Goal: Task Accomplishment & Management: Use online tool/utility

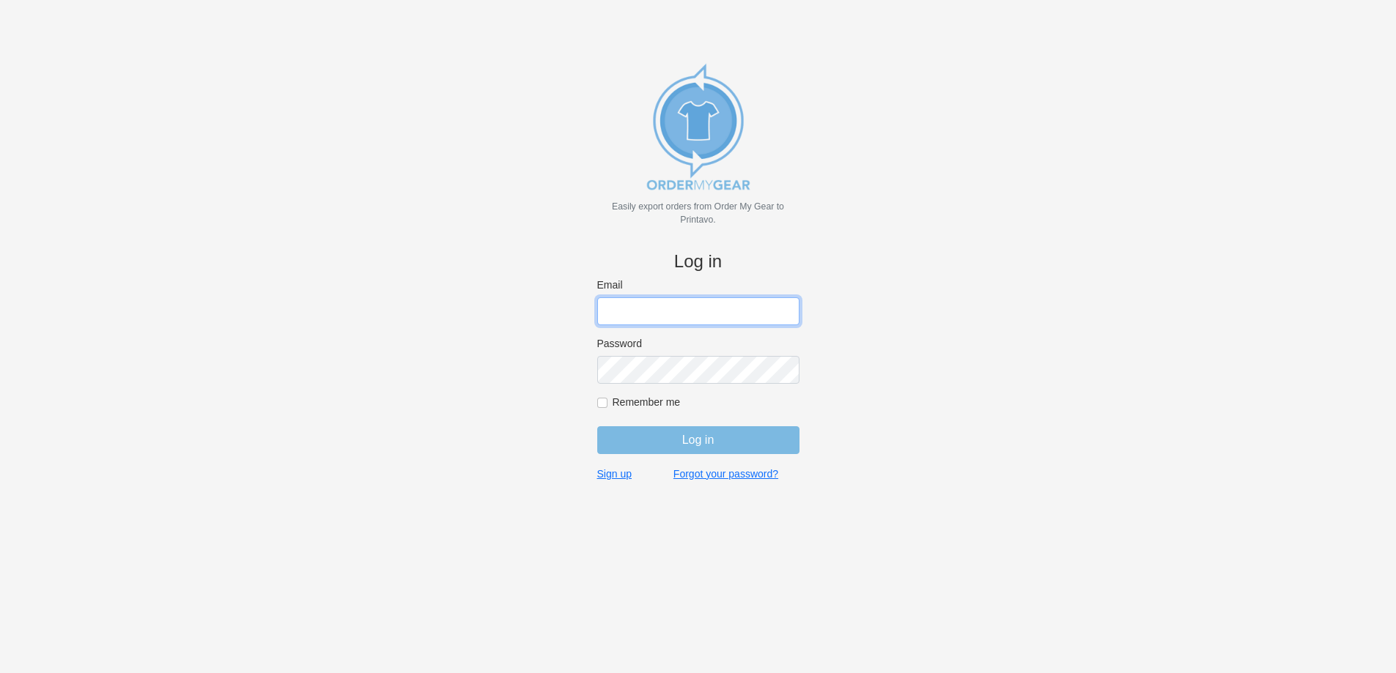
type input "[PERSON_NAME][EMAIL_ADDRESS][DOMAIN_NAME]"
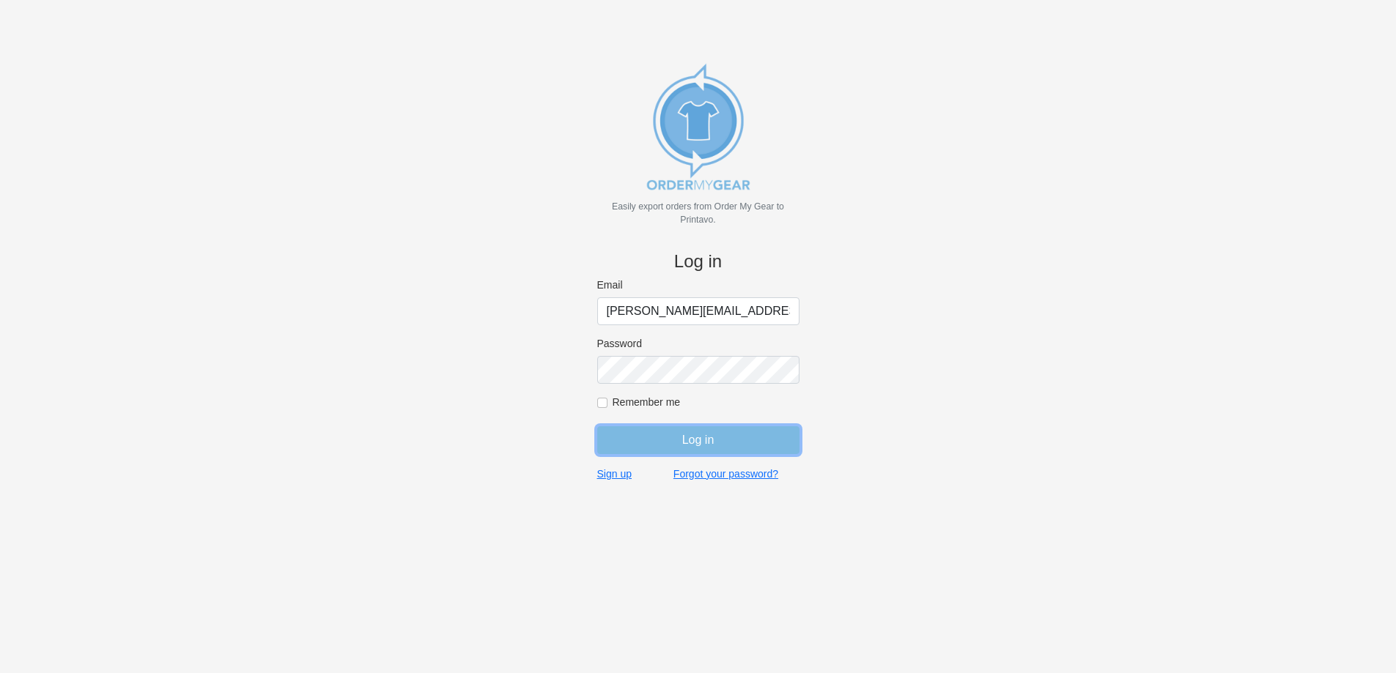
click at [624, 434] on input "Log in" at bounding box center [698, 440] width 202 height 28
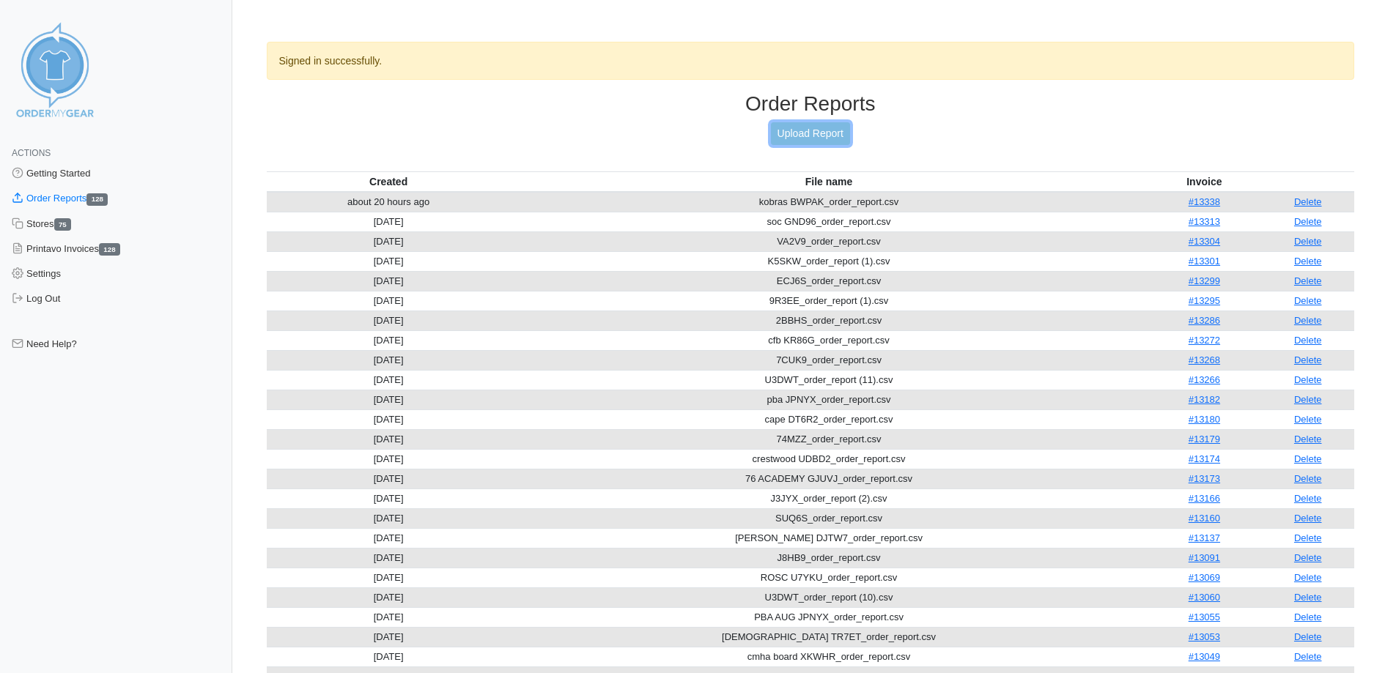
click at [828, 131] on link "Upload Report" at bounding box center [810, 133] width 79 height 23
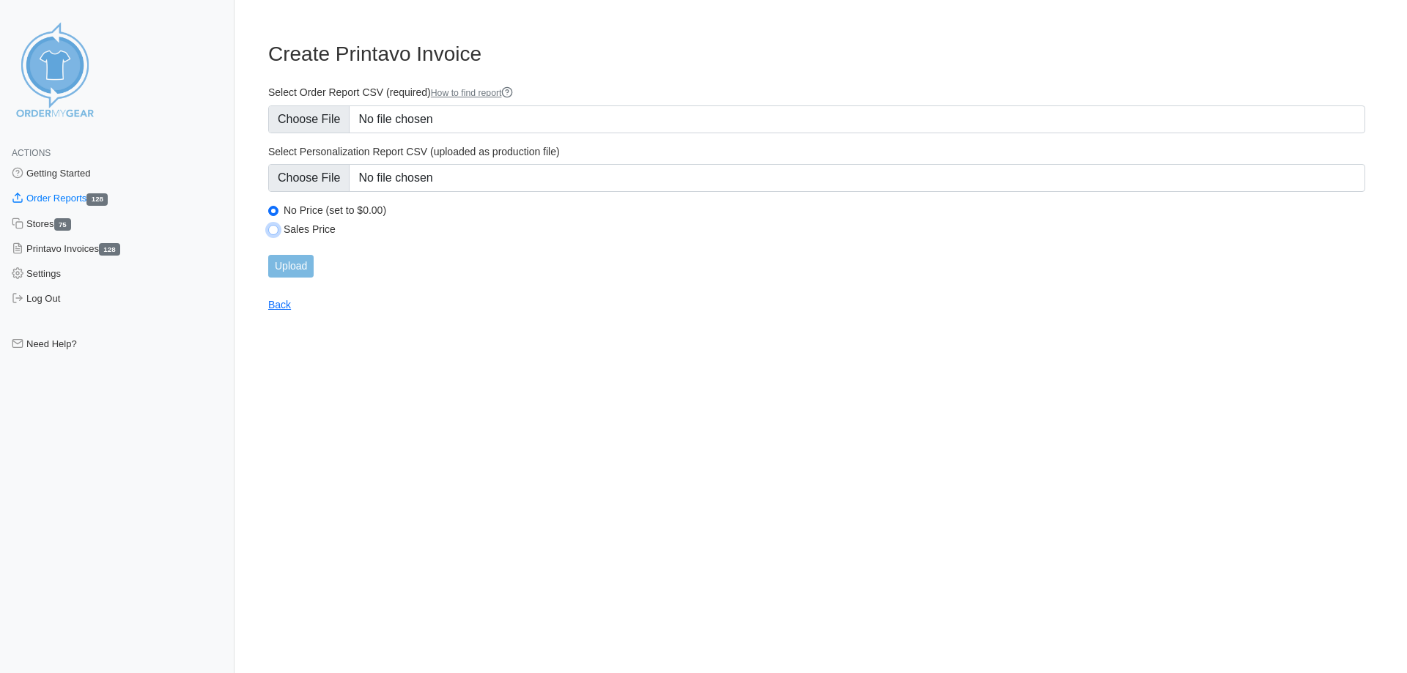
click at [270, 233] on input "Sales Price" at bounding box center [273, 230] width 10 height 10
radio input "true"
click at [301, 258] on input "Upload" at bounding box center [290, 266] width 45 height 23
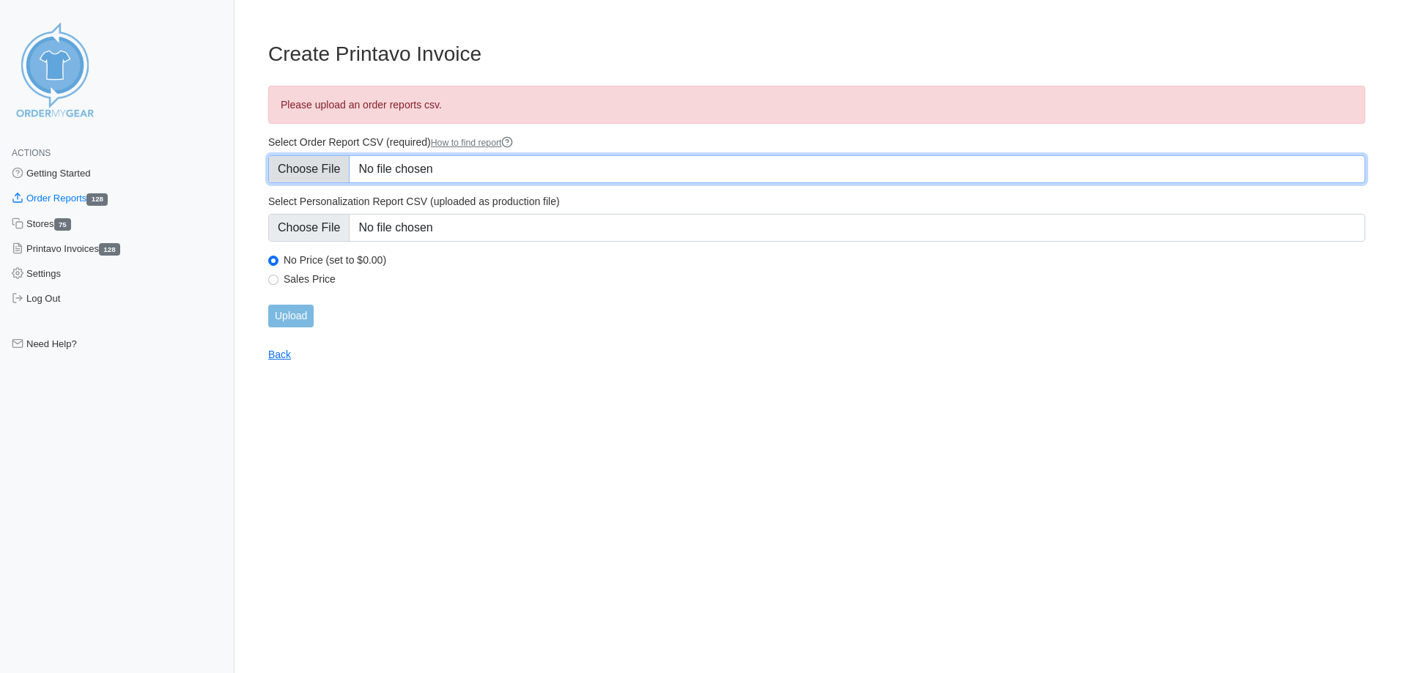
click at [310, 171] on input "Select Order Report CSV (required) How to find report" at bounding box center [816, 169] width 1097 height 28
type input "C:\fakepath\9R3EE_order_report (2).csv"
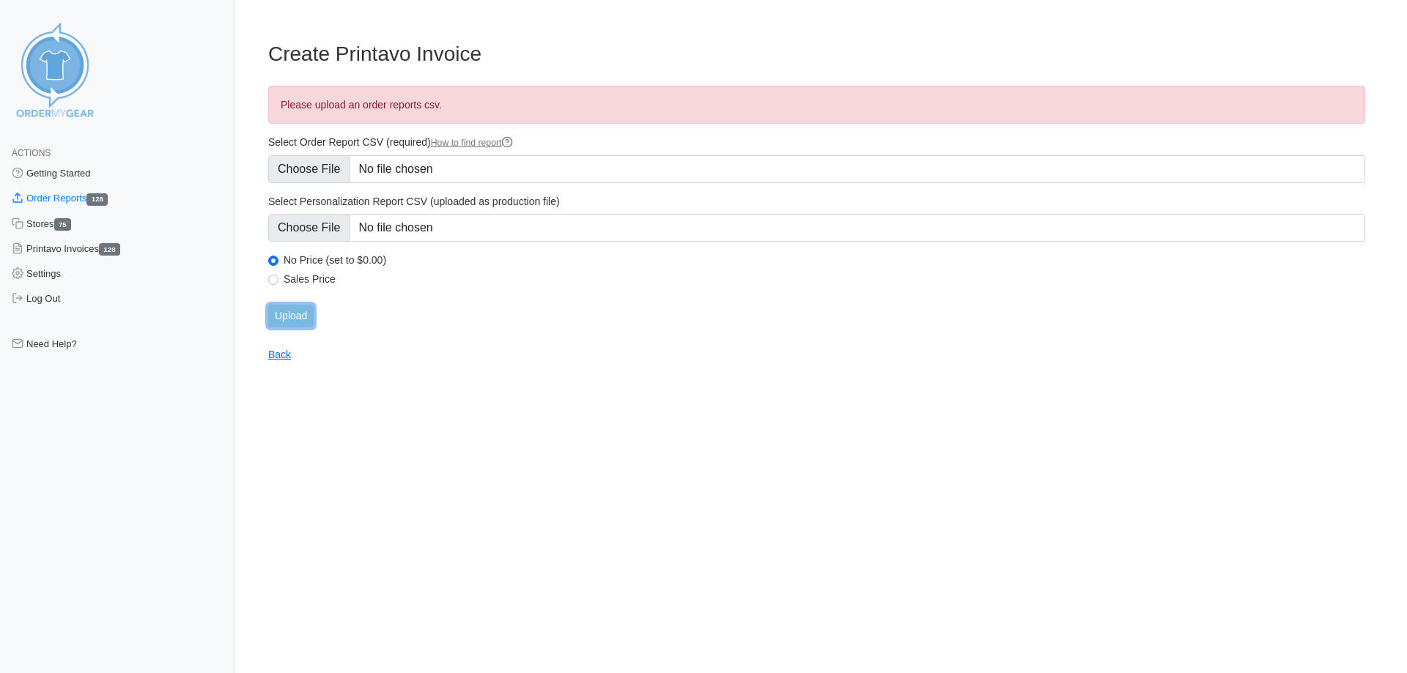
click at [306, 316] on input "Upload" at bounding box center [290, 316] width 45 height 23
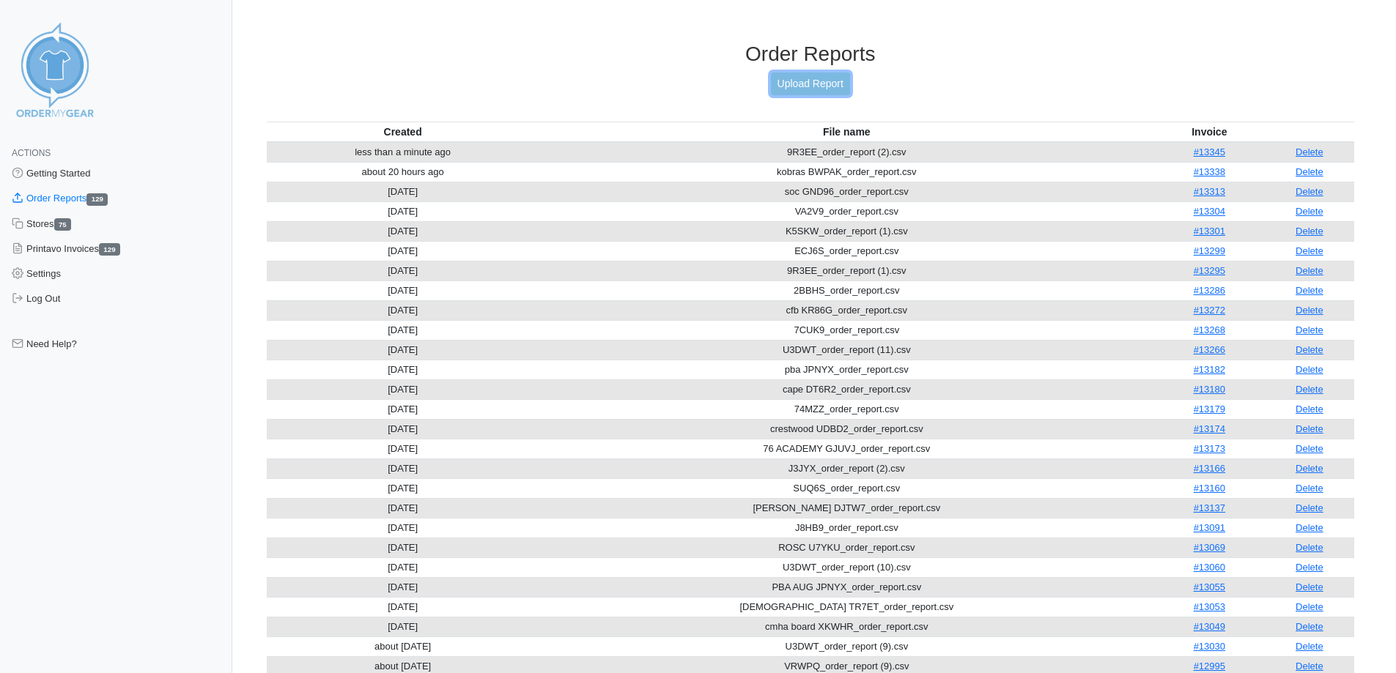
click at [815, 80] on link "Upload Report" at bounding box center [810, 84] width 79 height 23
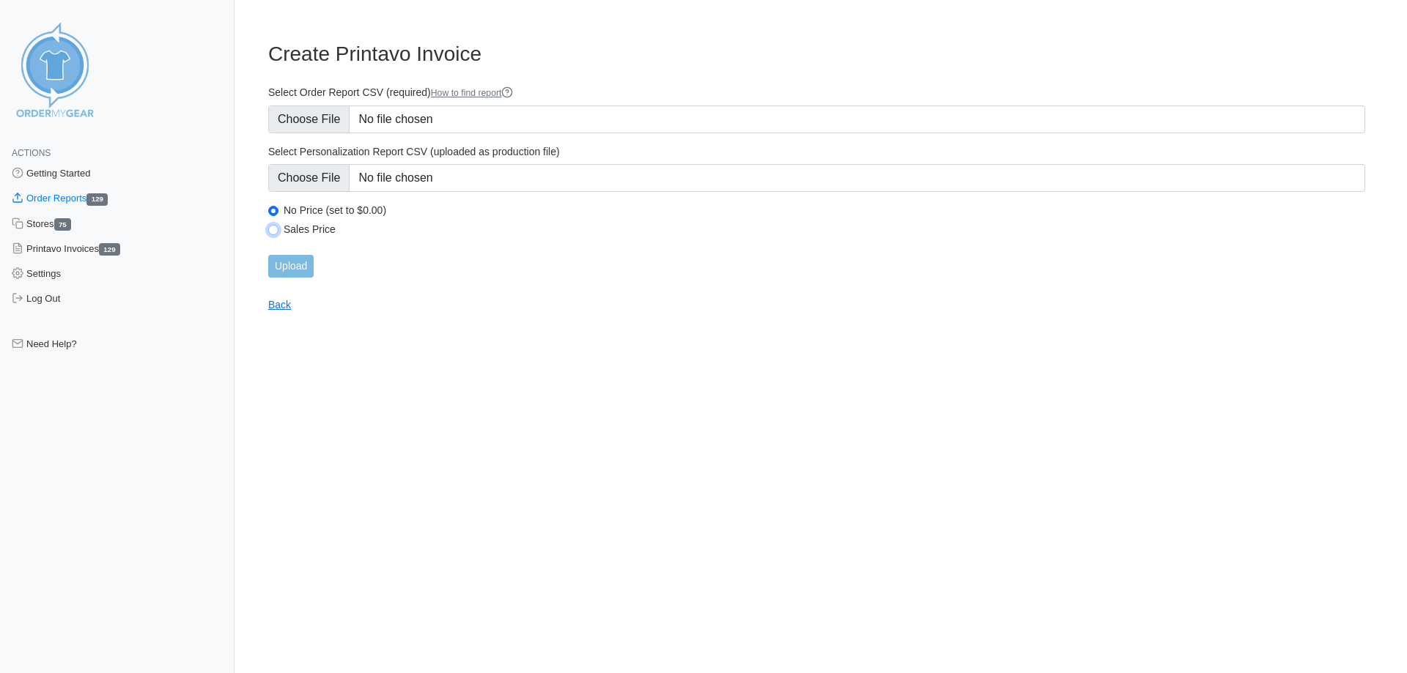
click at [275, 230] on input "Sales Price" at bounding box center [273, 230] width 10 height 10
radio input "true"
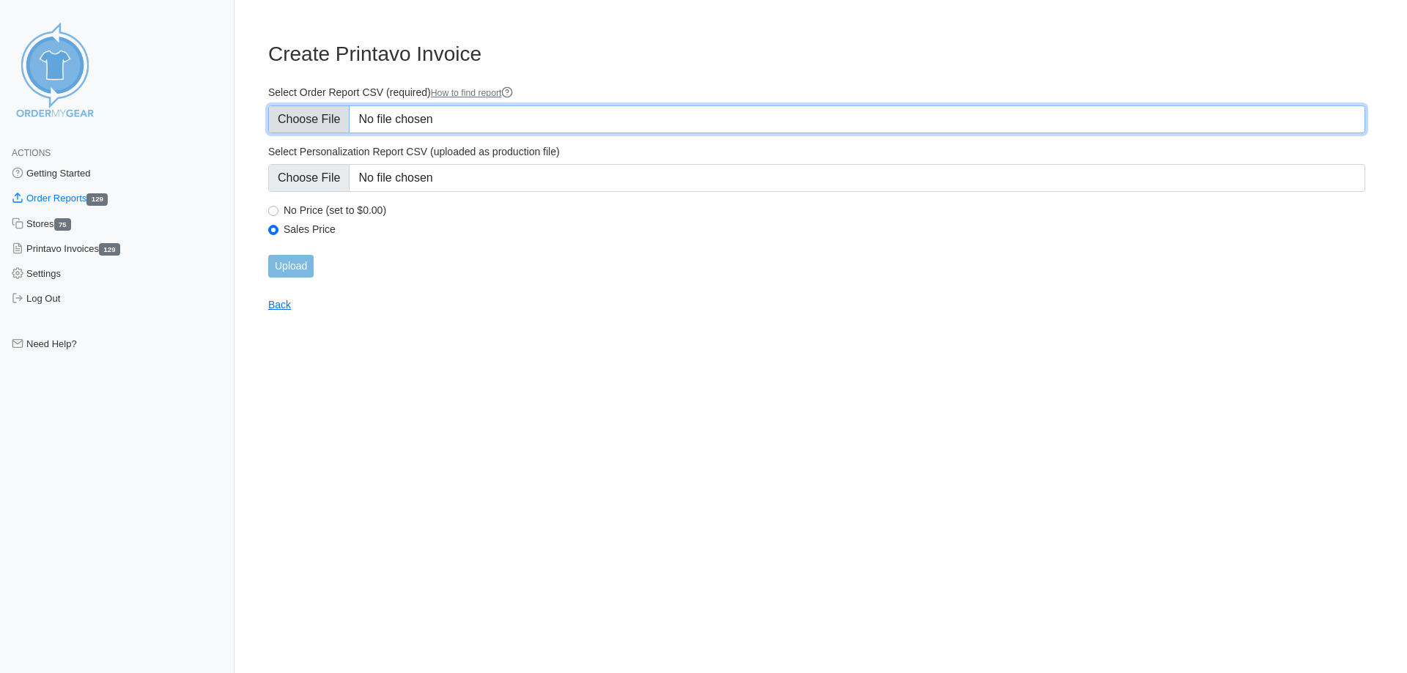
click at [330, 128] on input "Select Order Report CSV (required) How to find report" at bounding box center [816, 120] width 1097 height 28
type input "C:\fakepath\ECJ6S_order_report (1).csv"
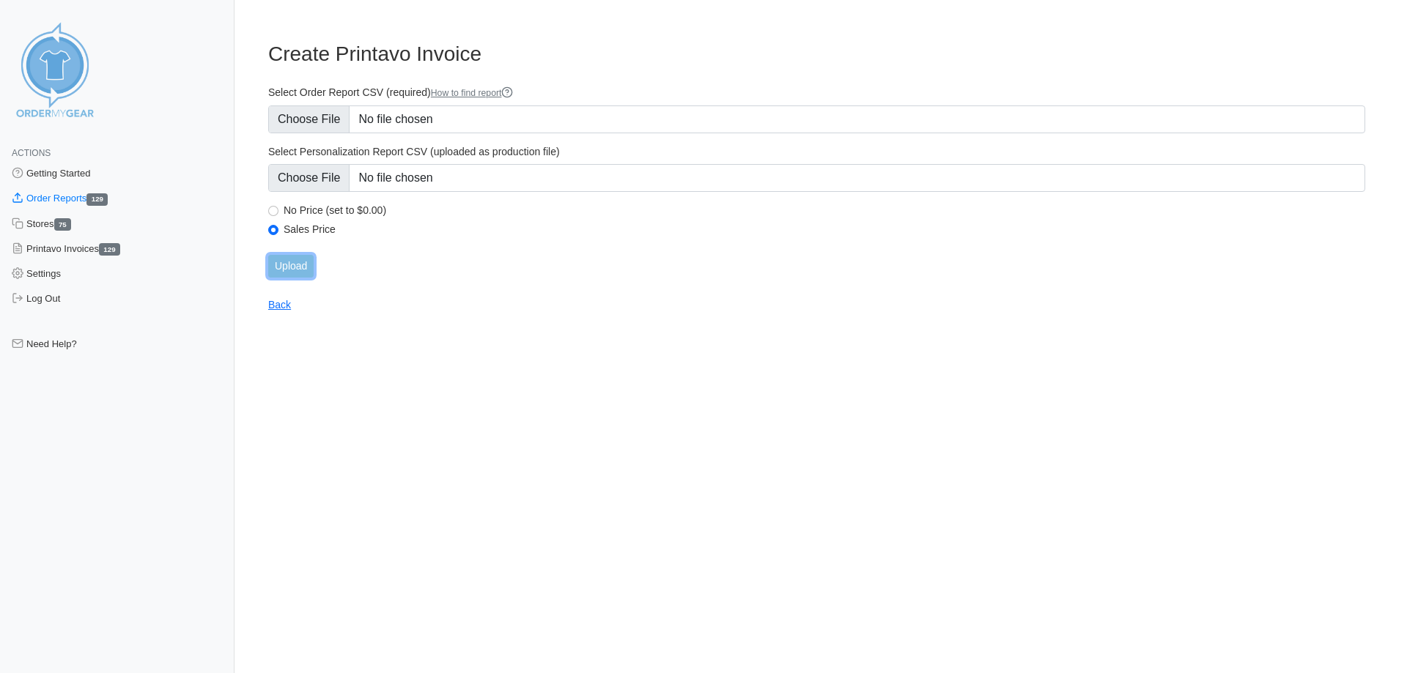
click at [293, 268] on input "Upload" at bounding box center [290, 266] width 45 height 23
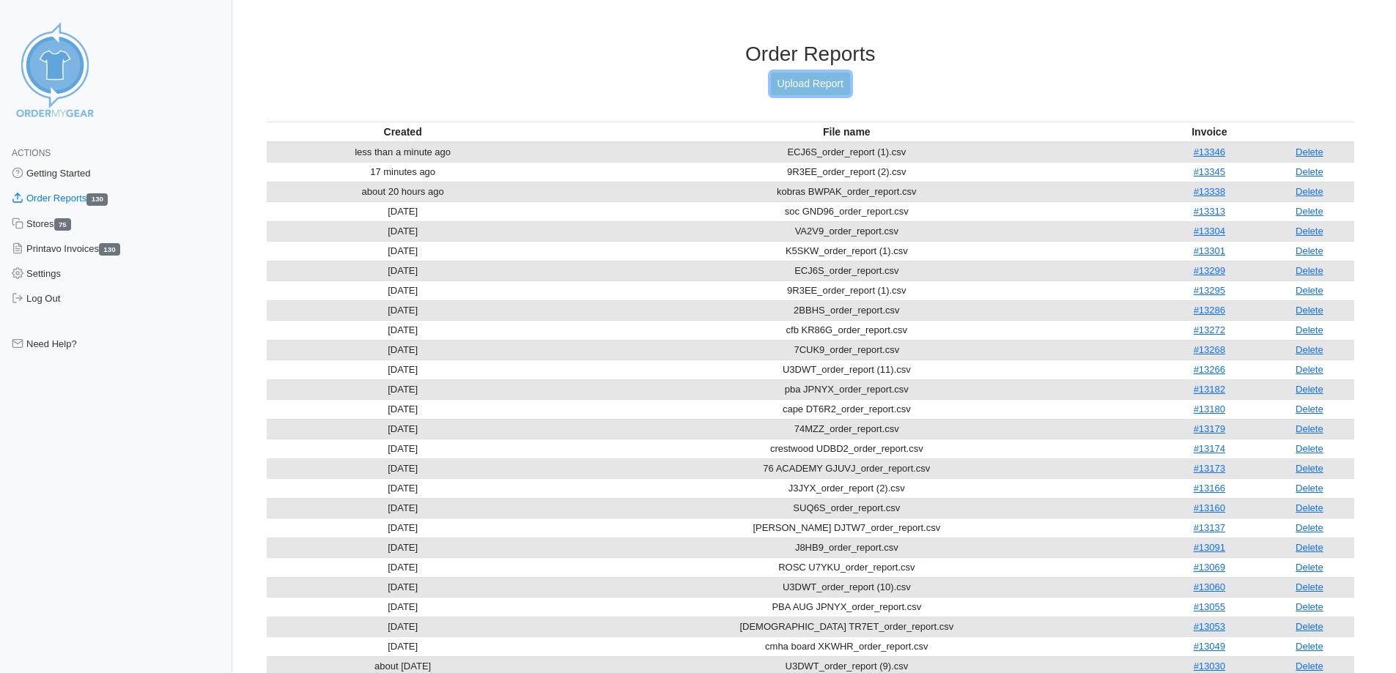
click at [800, 84] on link "Upload Report" at bounding box center [810, 84] width 79 height 23
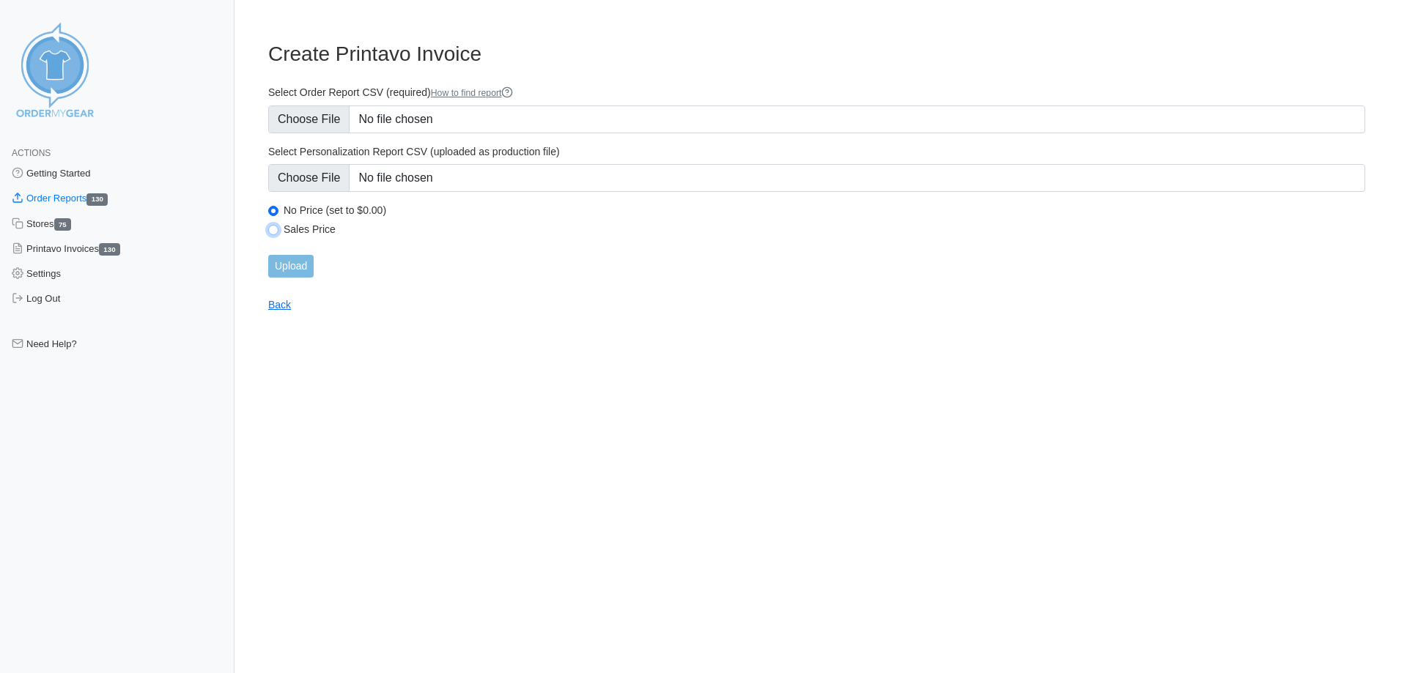
drag, startPoint x: 271, startPoint y: 229, endPoint x: 250, endPoint y: 234, distance: 22.0
click at [273, 229] on input "Sales Price" at bounding box center [273, 230] width 10 height 10
radio input "true"
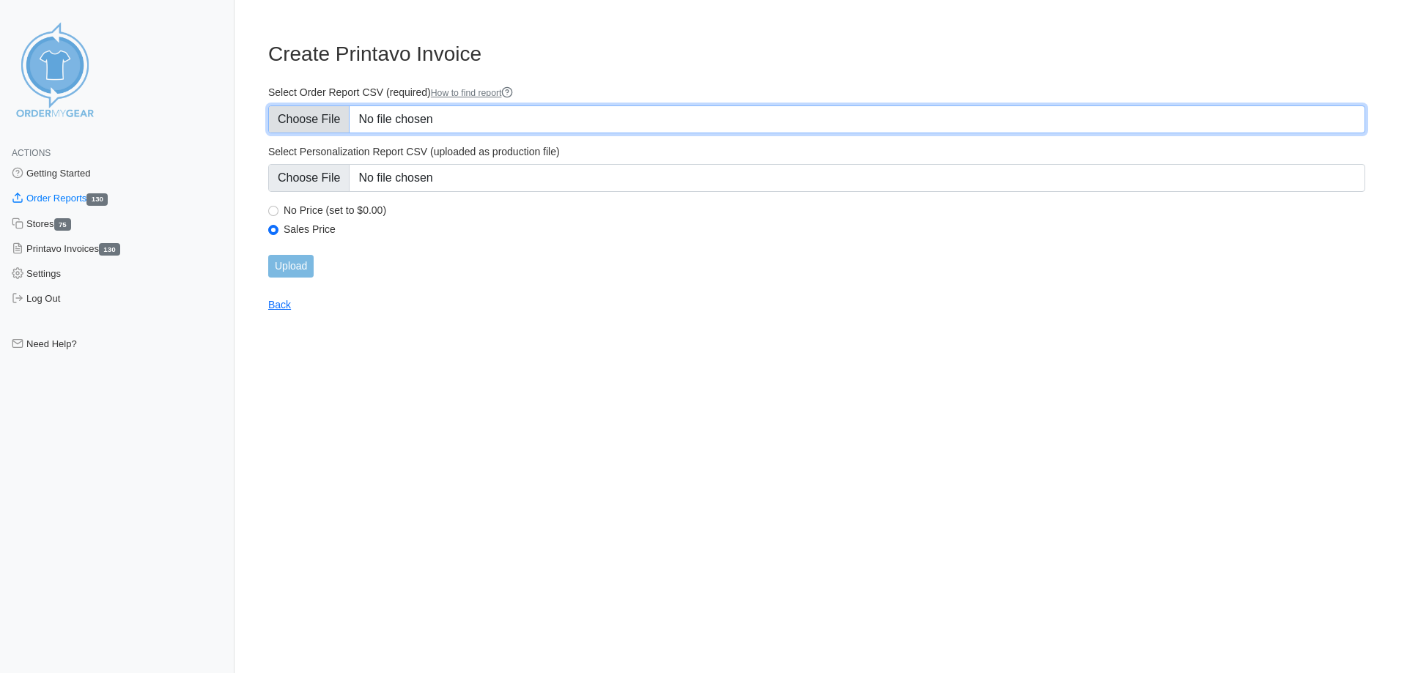
click at [332, 119] on input "Select Order Report CSV (required) How to find report" at bounding box center [816, 120] width 1097 height 28
type input "C:\fakepath\VA2V9_order_report (1).csv"
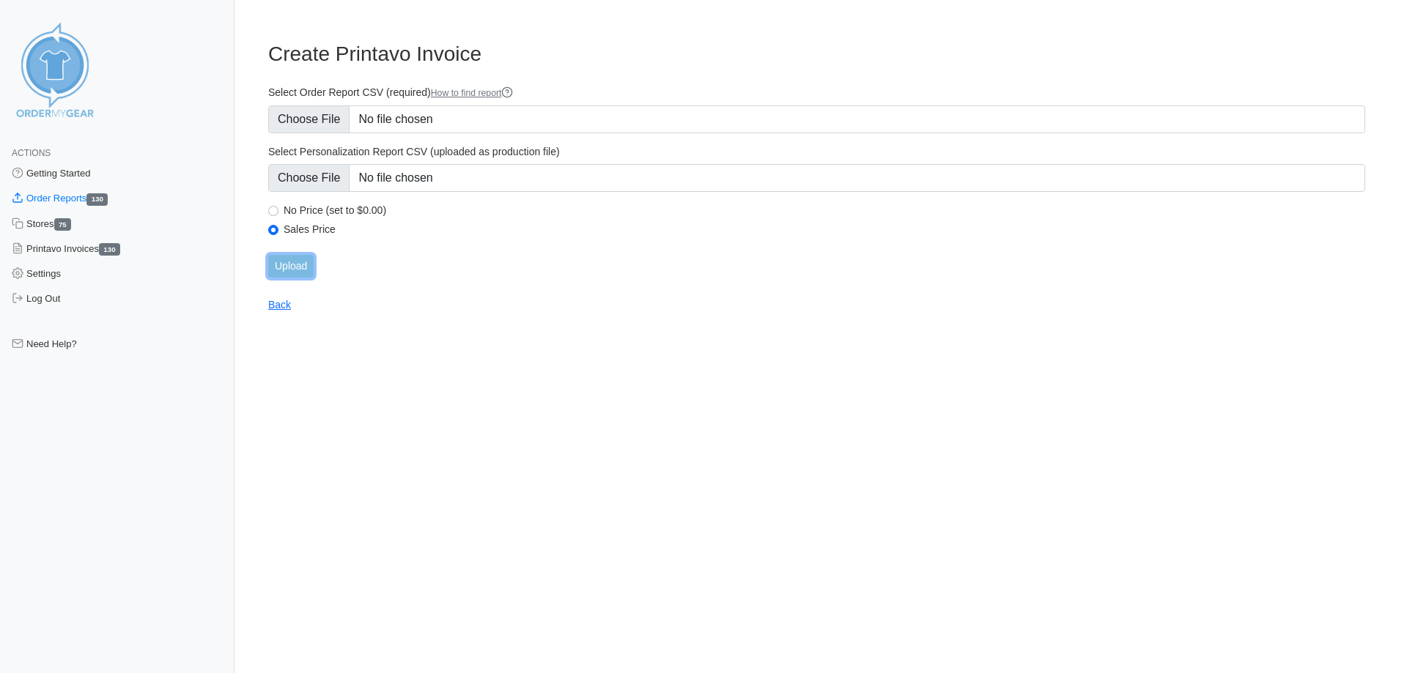
click at [290, 264] on input "Upload" at bounding box center [290, 266] width 45 height 23
